Goal: Information Seeking & Learning: Learn about a topic

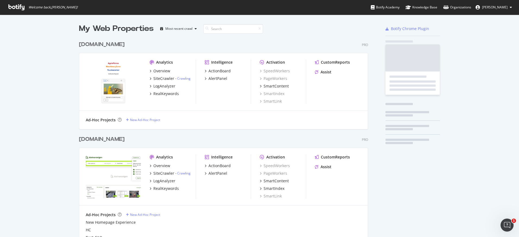
scroll to position [1666, 289]
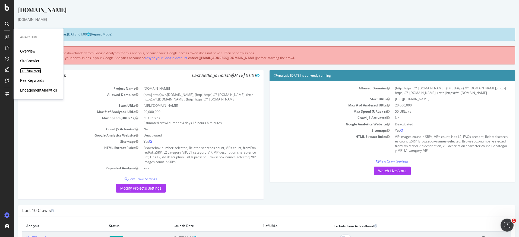
click at [35, 70] on div "LogAnalyzer" at bounding box center [30, 70] width 21 height 5
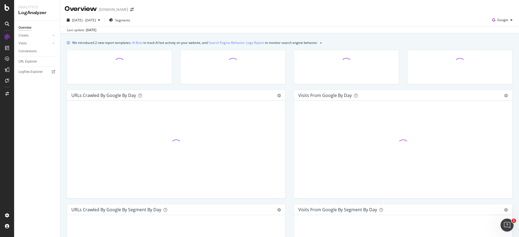
click at [124, 86] on div at bounding box center [119, 70] width 113 height 40
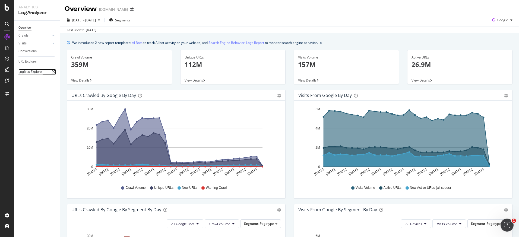
click at [34, 73] on div "Logfiles Explorer" at bounding box center [30, 72] width 24 height 6
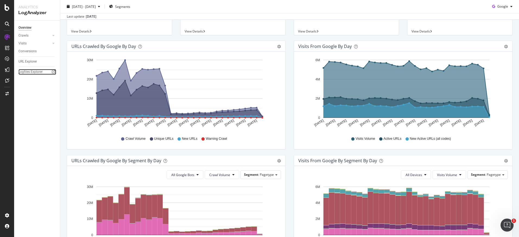
scroll to position [49, 0]
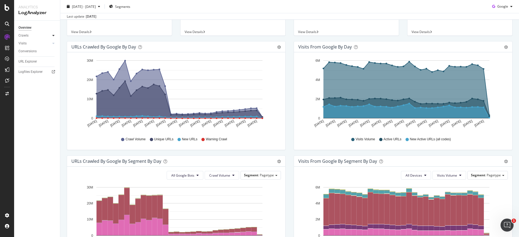
click at [53, 36] on icon at bounding box center [53, 35] width 2 height 3
click at [31, 62] on div "HTTP Codes" at bounding box center [30, 65] width 18 height 6
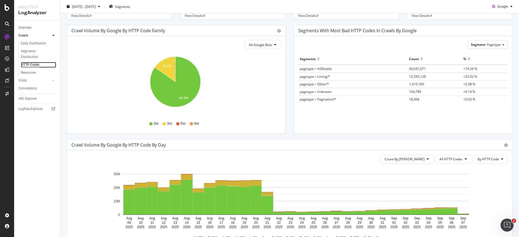
scroll to position [103, 0]
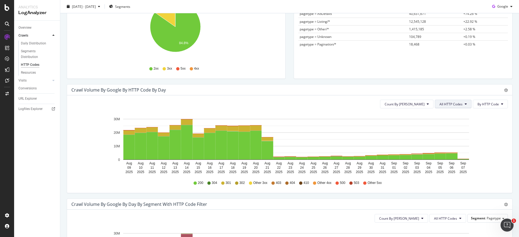
click at [452, 104] on span "All HTTP Codes" at bounding box center [450, 104] width 23 height 5
click at [446, 144] on span "3xx family" at bounding box center [449, 145] width 27 height 5
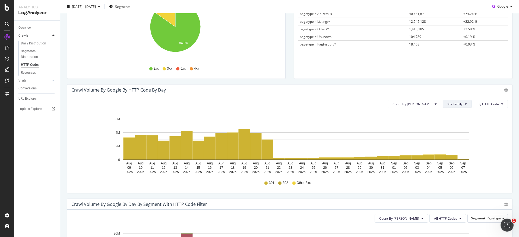
click at [453, 105] on span "3xx family" at bounding box center [454, 104] width 15 height 5
click at [453, 156] on span "4xx family" at bounding box center [456, 155] width 27 height 5
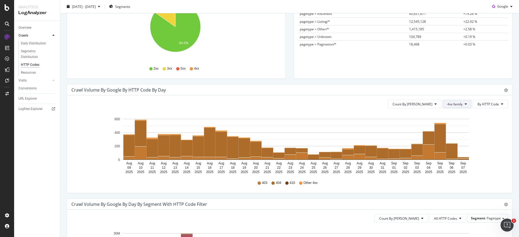
click at [454, 103] on span "4xx family" at bounding box center [454, 104] width 15 height 5
click at [455, 165] on span "5xx family" at bounding box center [456, 165] width 27 height 5
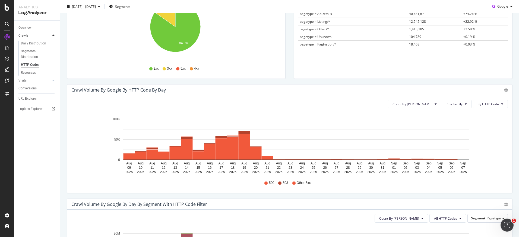
scroll to position [0, 0]
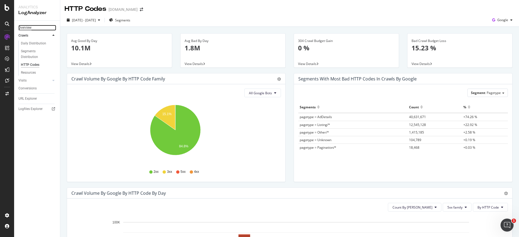
click at [26, 27] on div "Overview" at bounding box center [24, 28] width 13 height 6
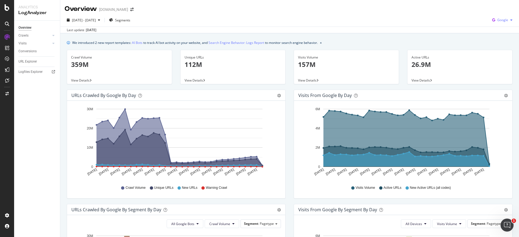
click at [500, 20] on span "Google" at bounding box center [502, 20] width 11 height 5
click at [495, 50] on span "OpenAI" at bounding box center [502, 51] width 20 height 5
